Goal: Task Accomplishment & Management: Use online tool/utility

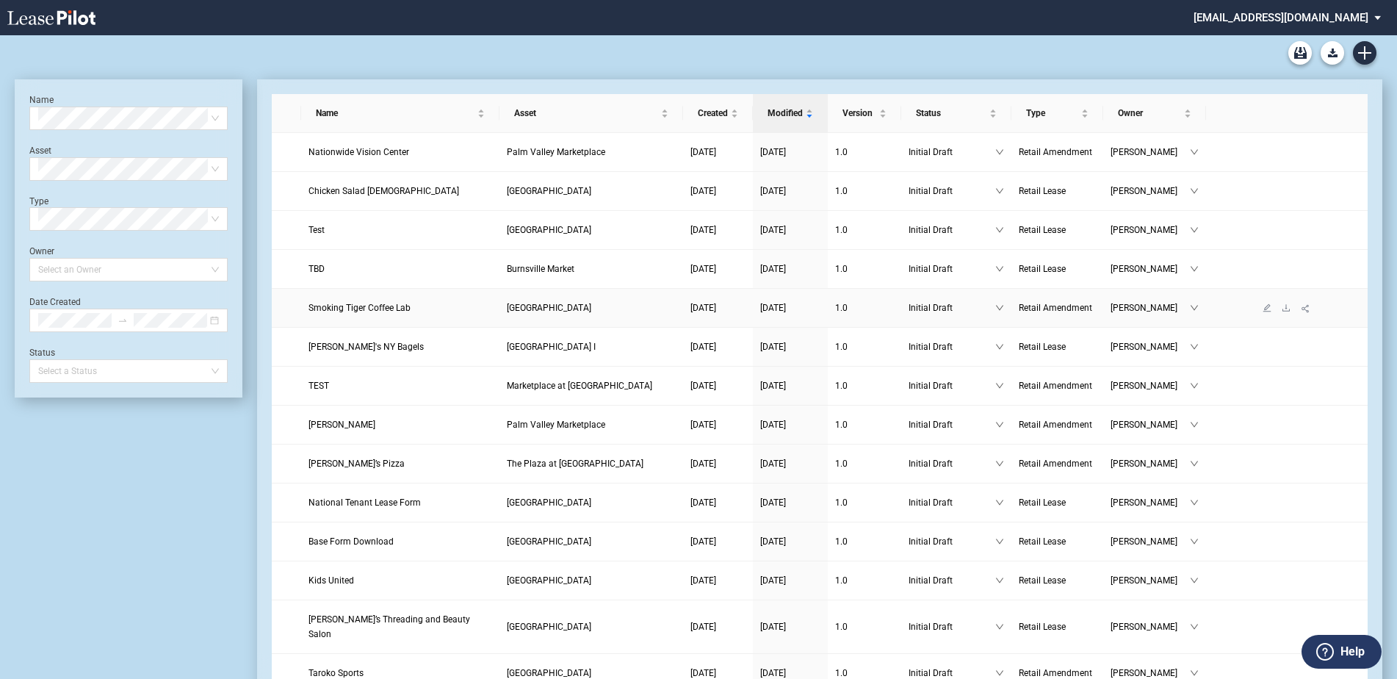
click at [529, 304] on span "[GEOGRAPHIC_DATA]" at bounding box center [549, 308] width 84 height 10
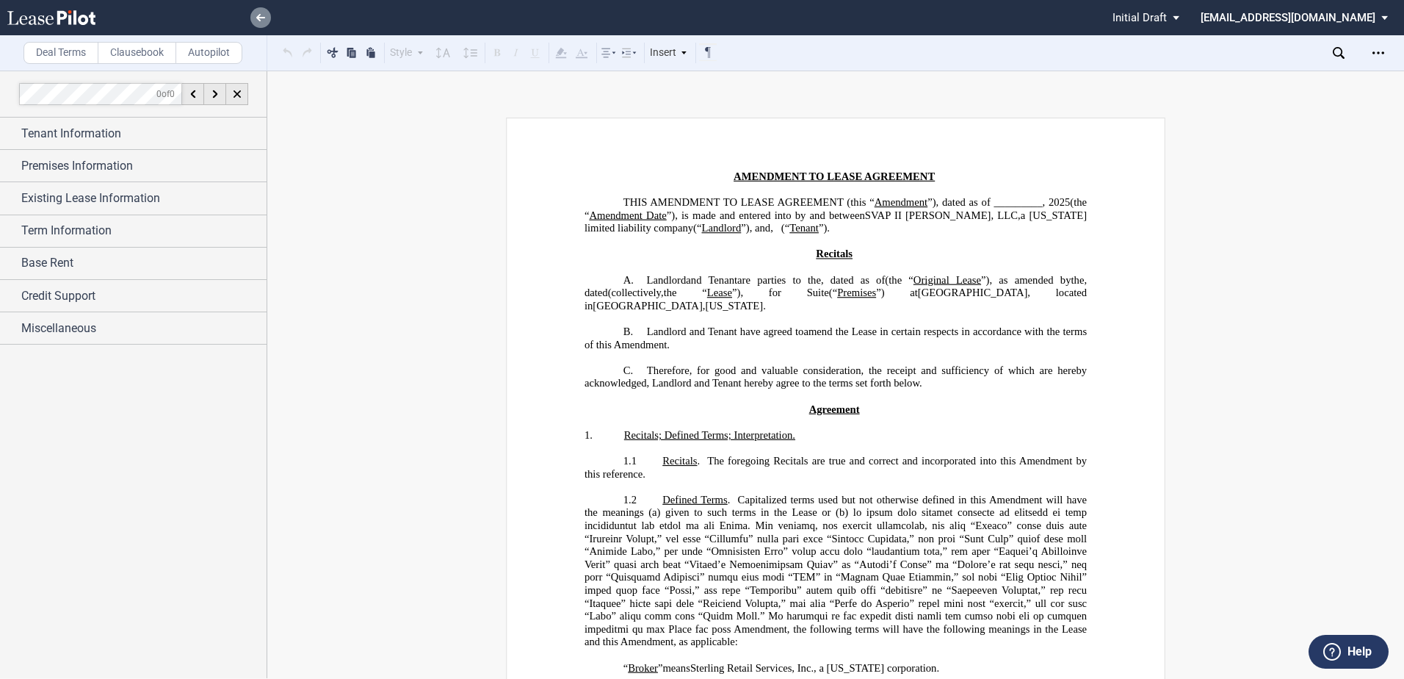
click at [259, 15] on icon at bounding box center [260, 17] width 9 height 7
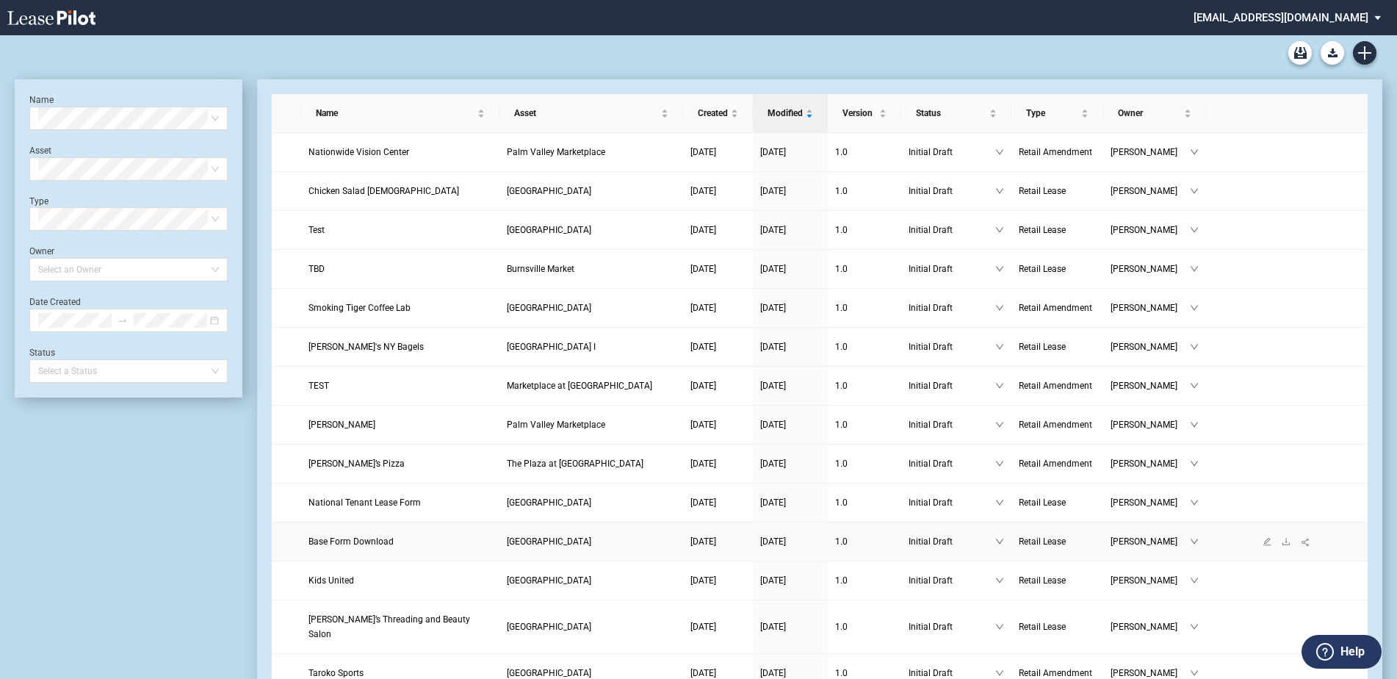
click at [387, 541] on span "Base Form Download" at bounding box center [350, 541] width 85 height 10
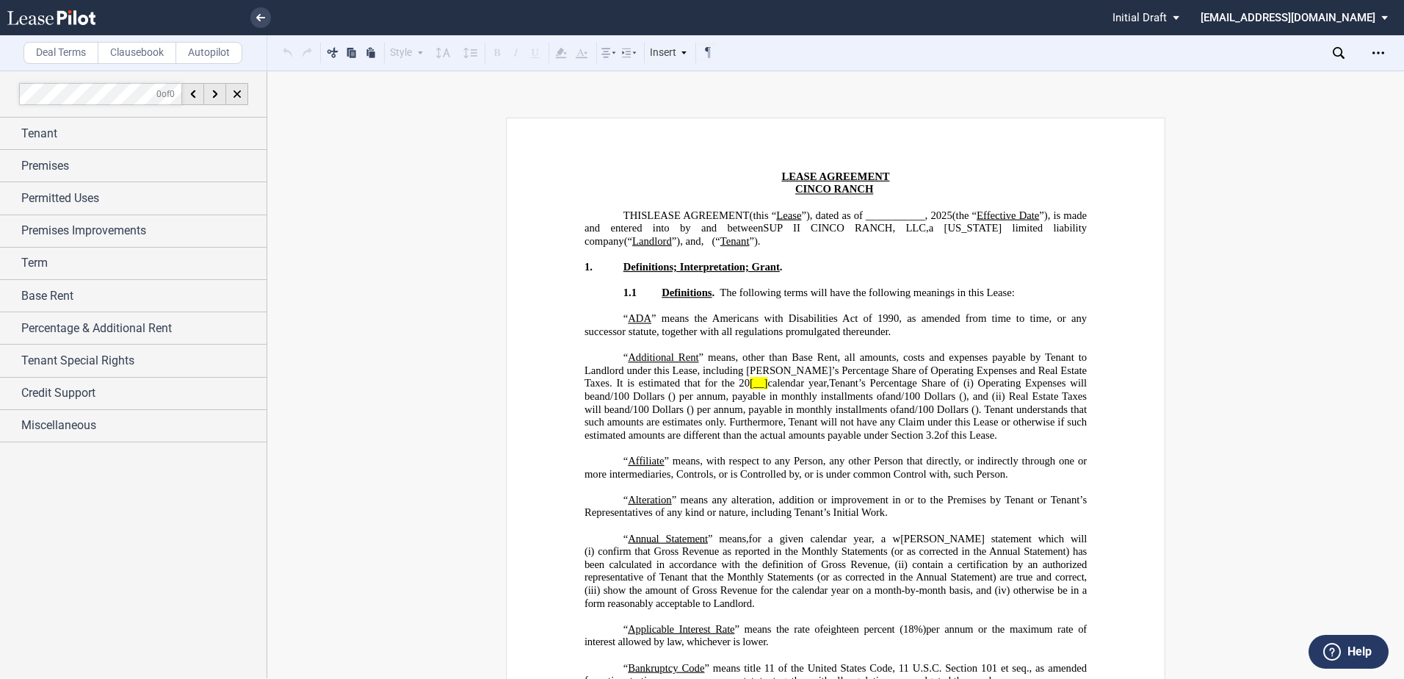
click at [5, 100] on div "0 of 0" at bounding box center [133, 94] width 267 height 47
click at [6, 125] on div "Tenant" at bounding box center [133, 134] width 267 height 32
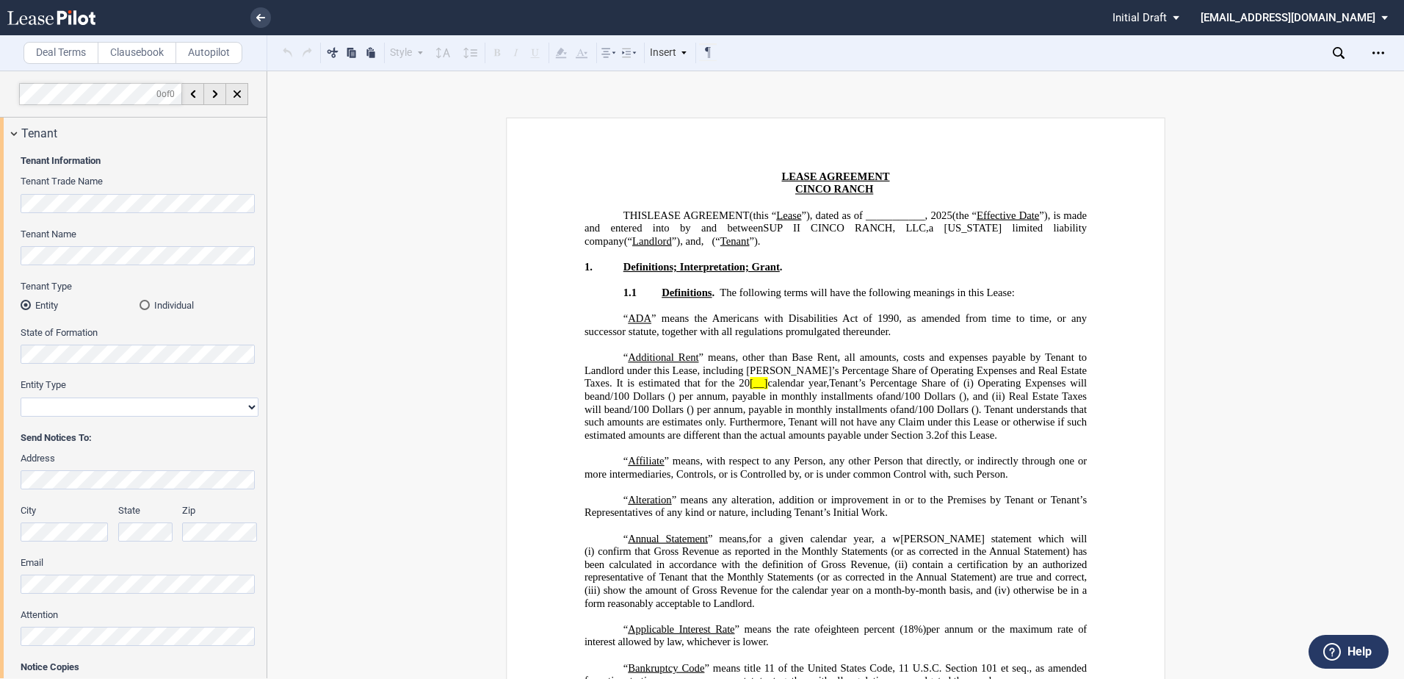
scroll to position [73, 0]
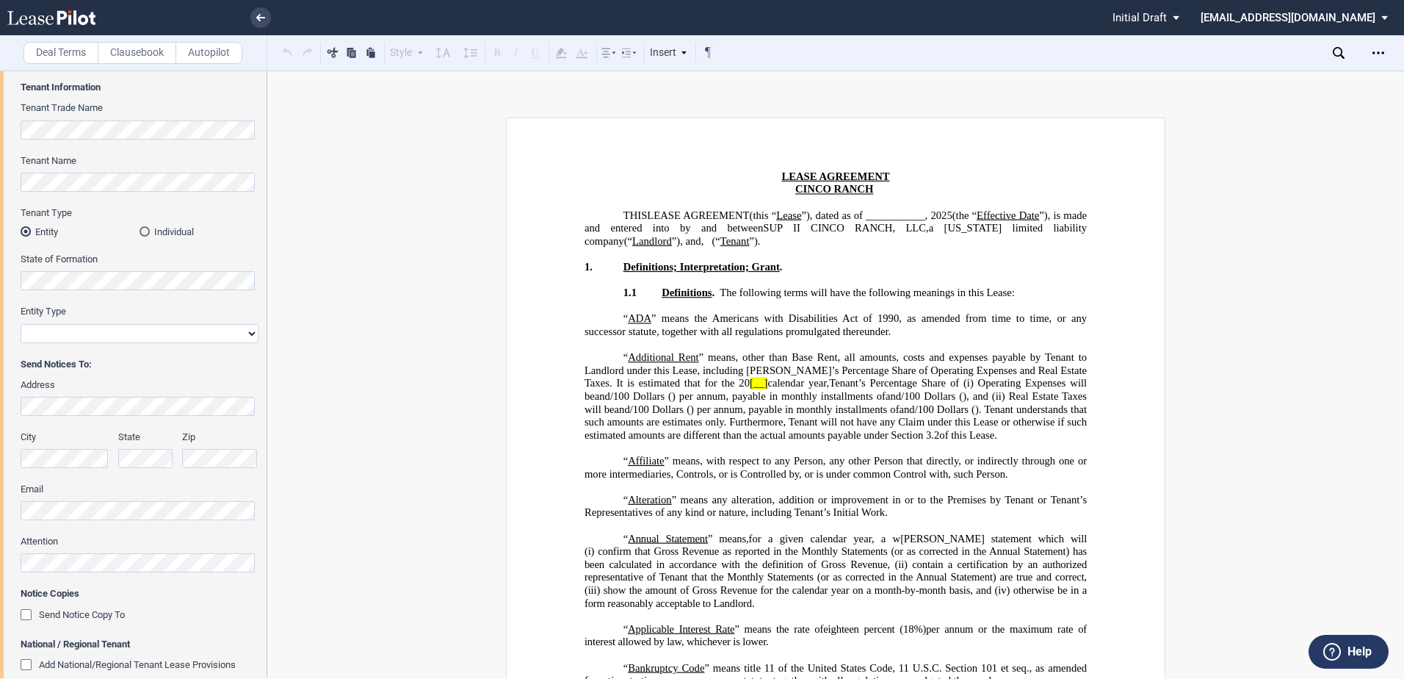
click at [65, 340] on select "Corporation Limited Liability Company General Partnership Limited Partnership O…" at bounding box center [140, 333] width 238 height 19
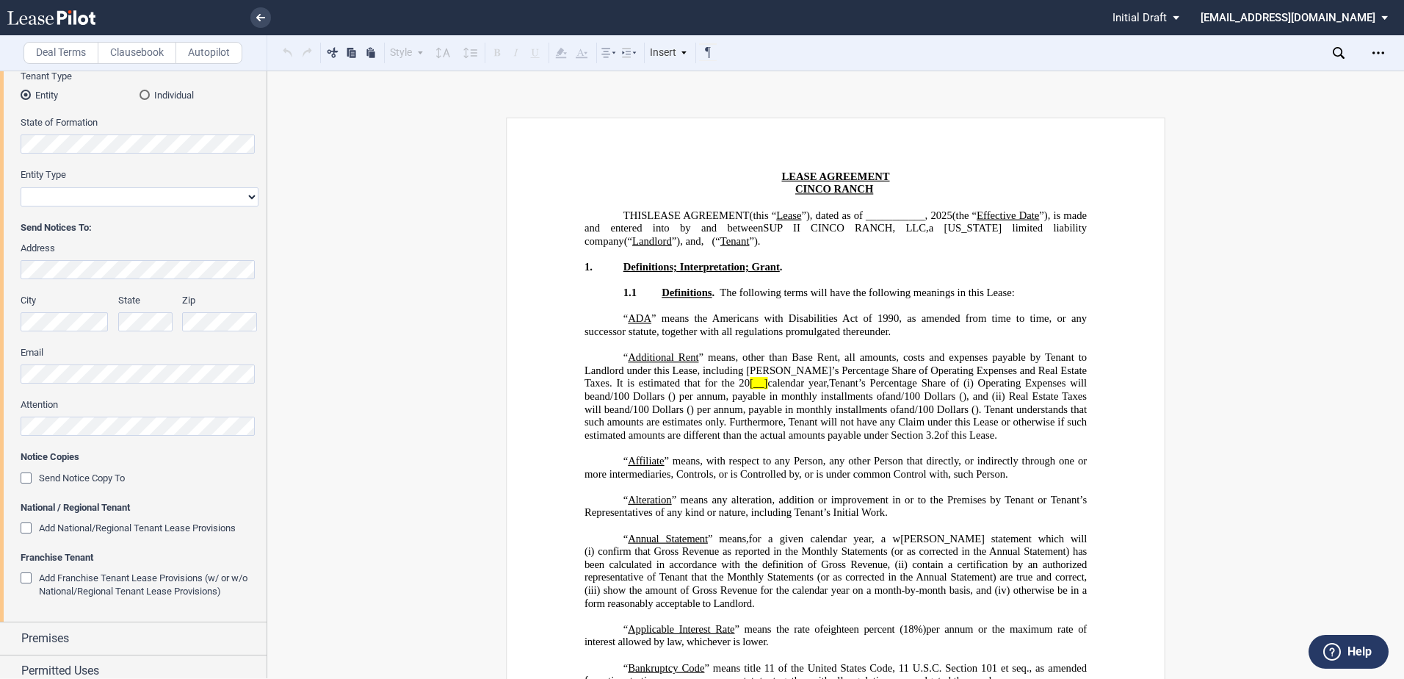
scroll to position [220, 0]
